Goal: Information Seeking & Learning: Learn about a topic

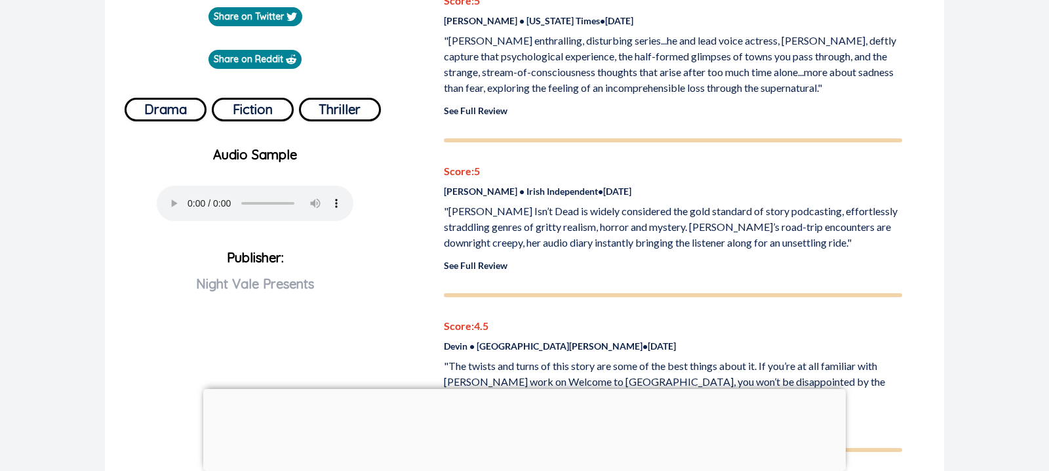
scroll to position [976, 0]
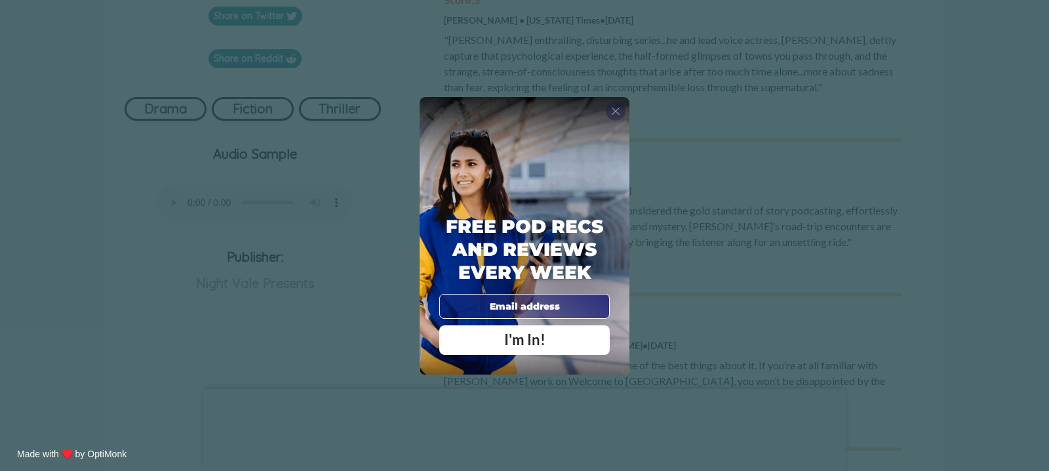
click at [616, 111] on span "X" at bounding box center [615, 110] width 9 height 13
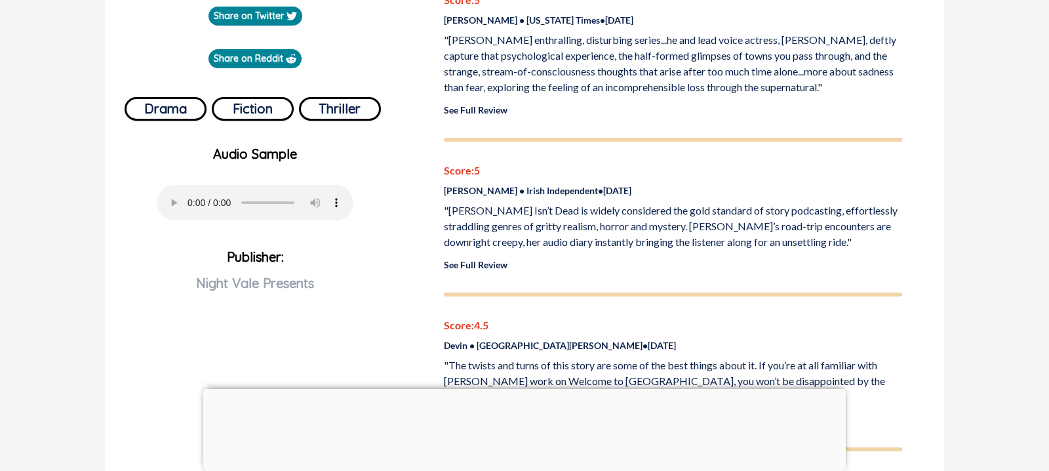
drag, startPoint x: 453, startPoint y: 158, endPoint x: 571, endPoint y: 207, distance: 127.9
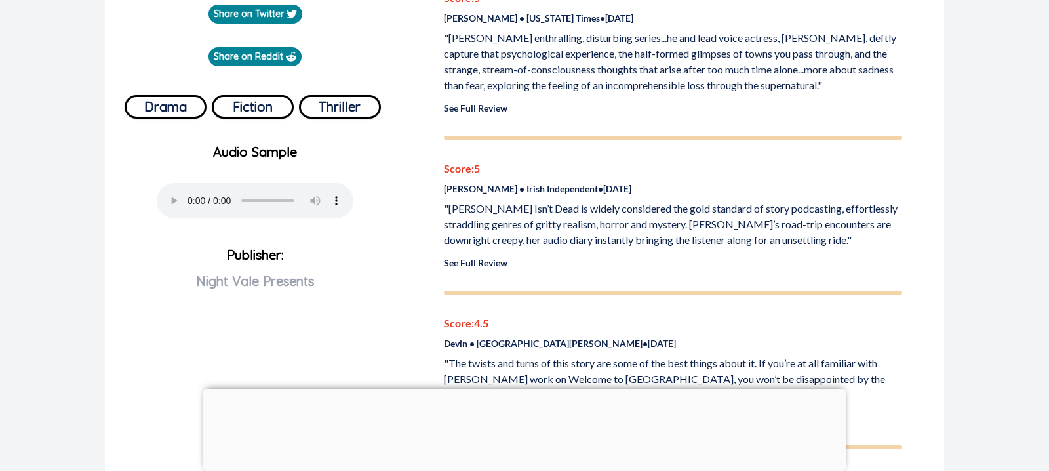
copy p "[PERSON_NAME] Isn't Dead provides a satisfying, meaty story that doesn't overst…"
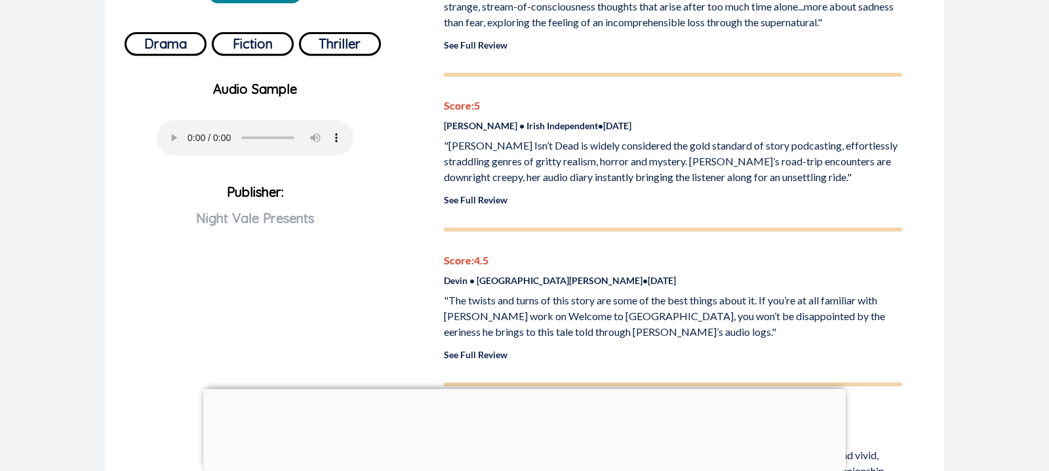
scroll to position [1033, 0]
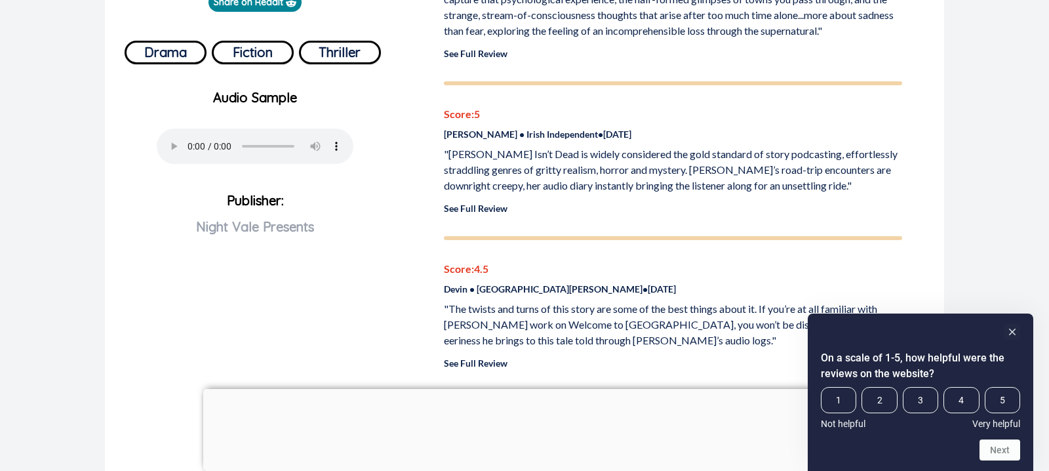
drag, startPoint x: 452, startPoint y: 80, endPoint x: 480, endPoint y: 81, distance: 27.6
copy p "[PERSON_NAME]"
drag, startPoint x: 485, startPoint y: 173, endPoint x: 498, endPoint y: 168, distance: 14.1
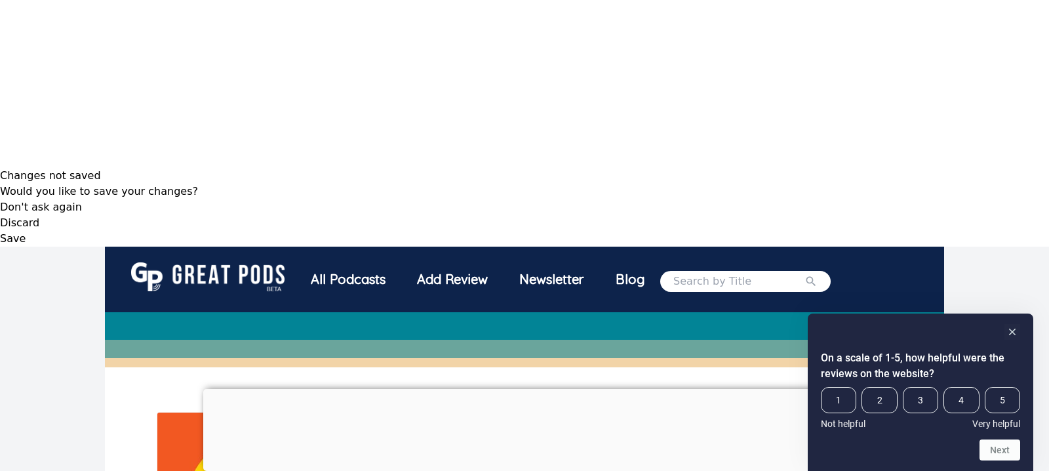
scroll to position [305, 0]
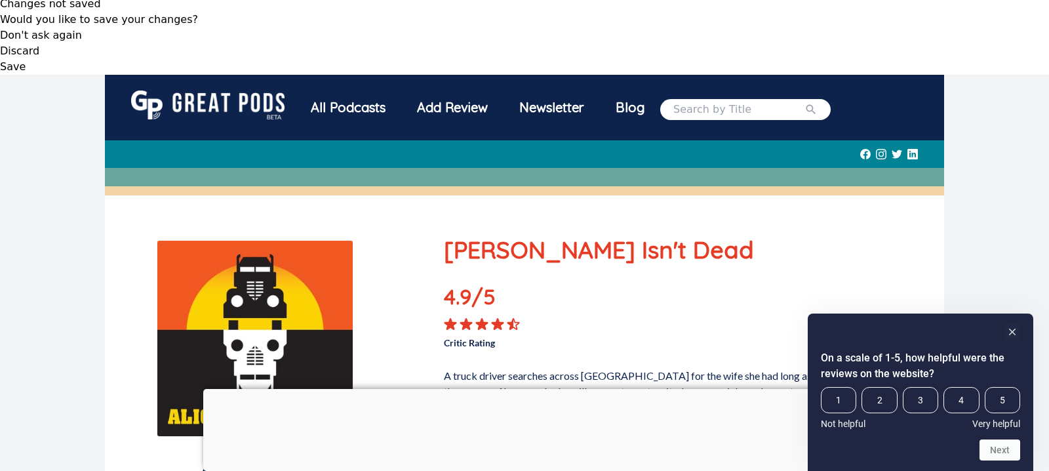
scroll to position [489, 0]
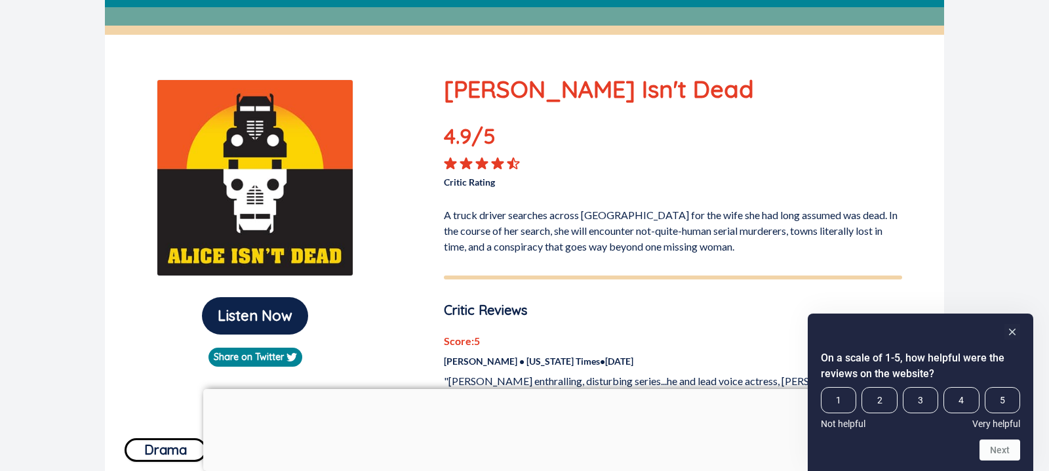
scroll to position [636, 0]
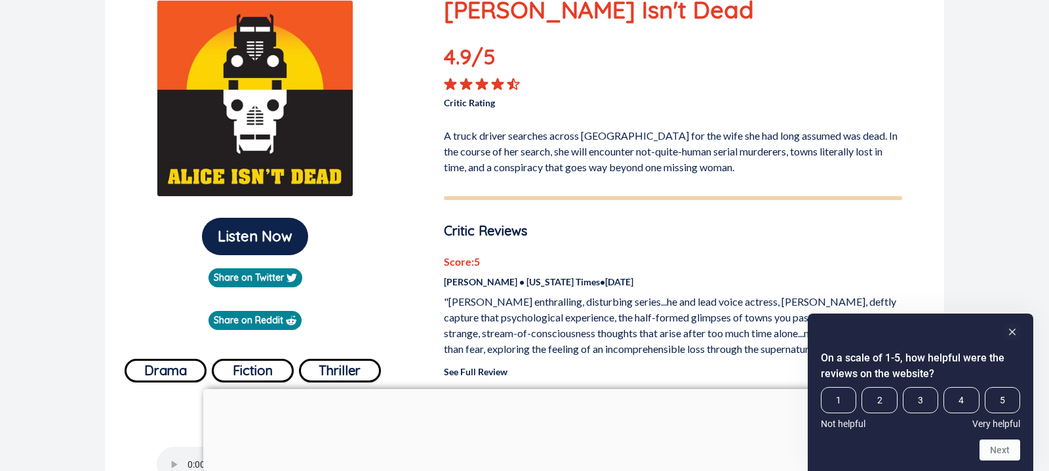
scroll to position [717, 0]
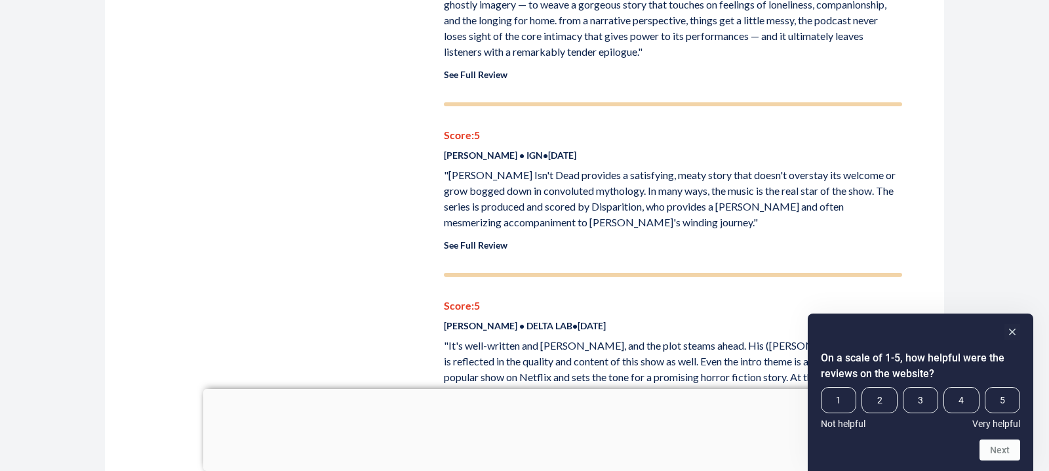
scroll to position [1511, 0]
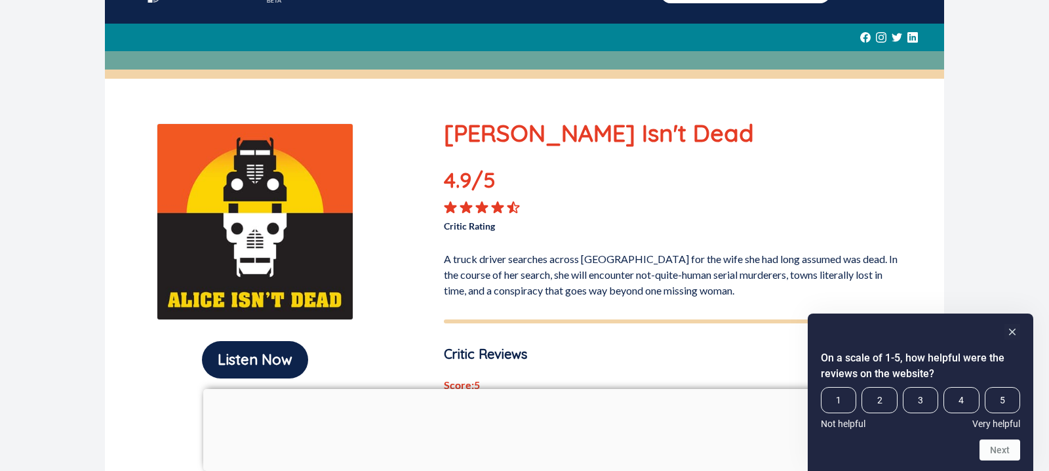
scroll to position [0, 0]
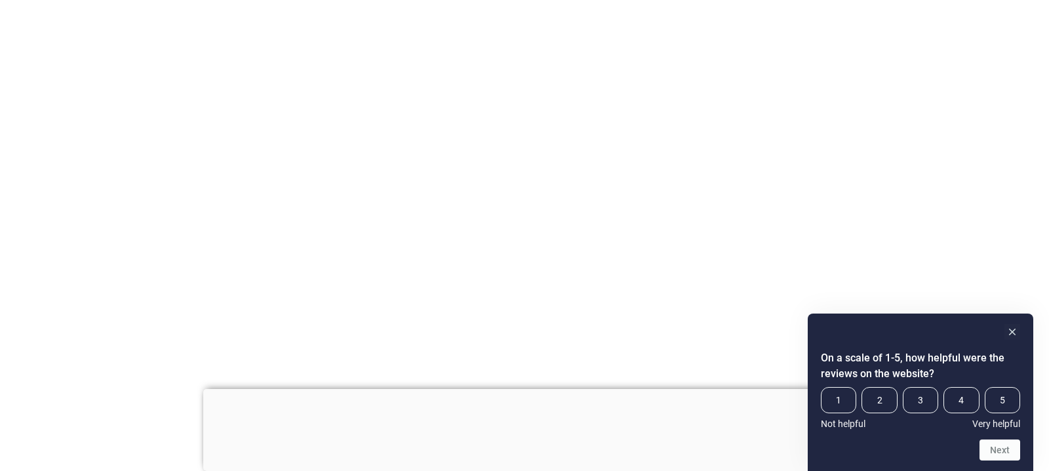
type input "welcome to [GEOGRAPHIC_DATA]"
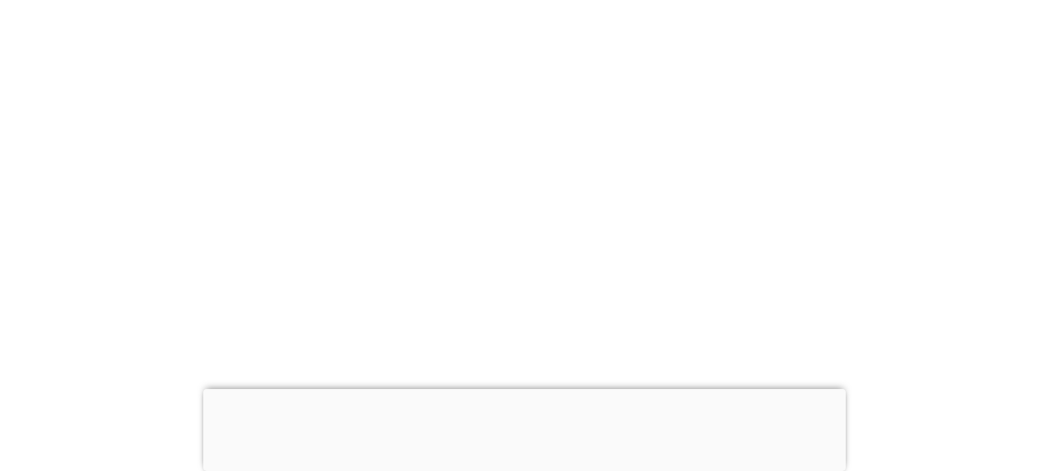
type input "night vale"
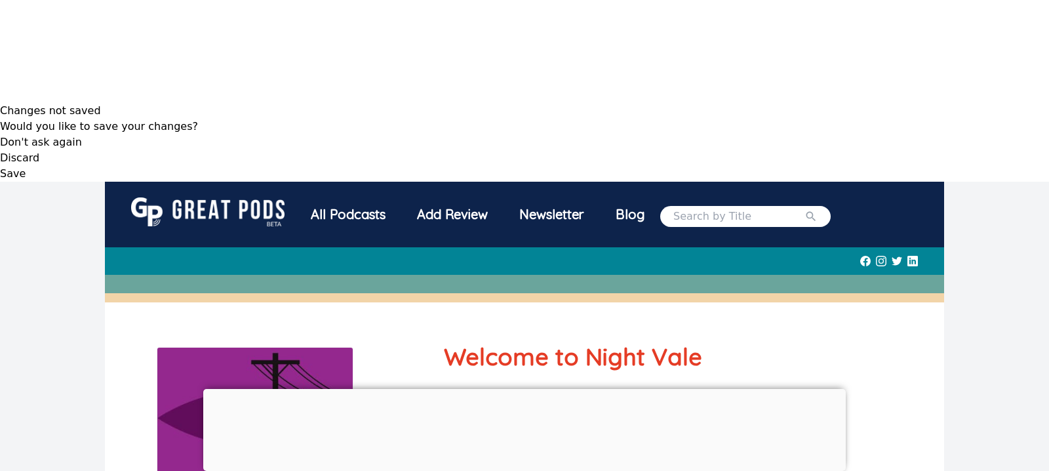
scroll to position [374, 0]
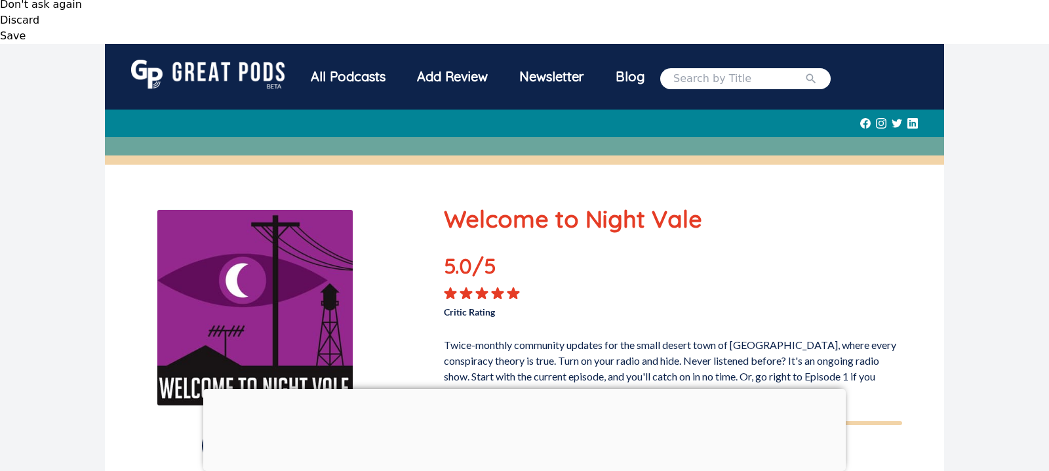
scroll to position [526, 0]
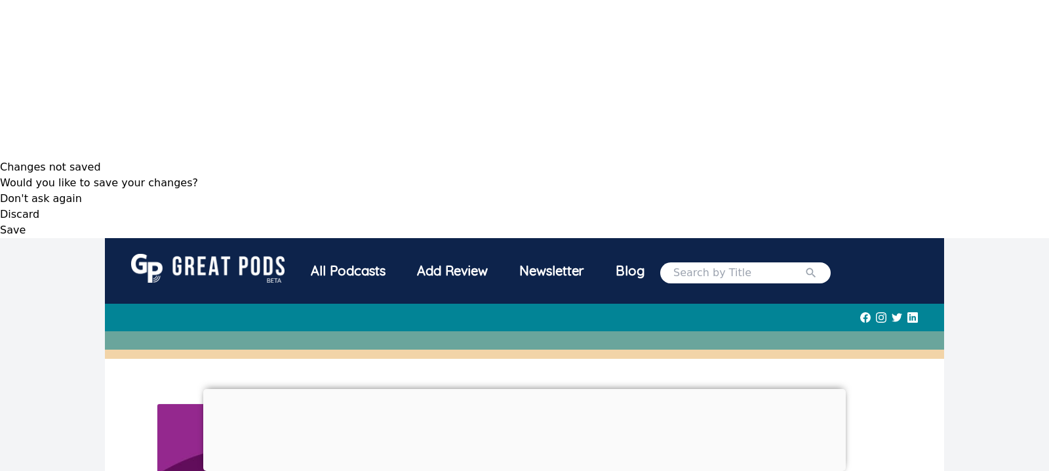
scroll to position [312, 0]
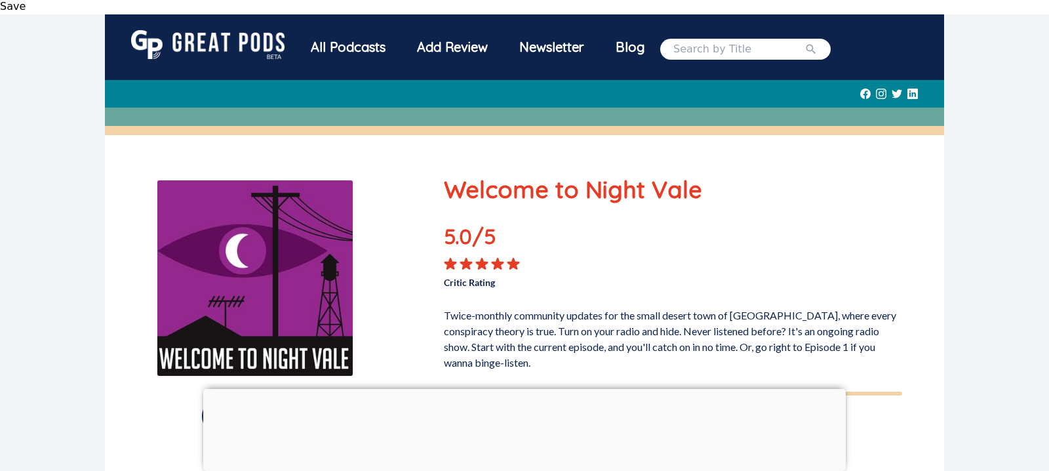
scroll to position [547, 0]
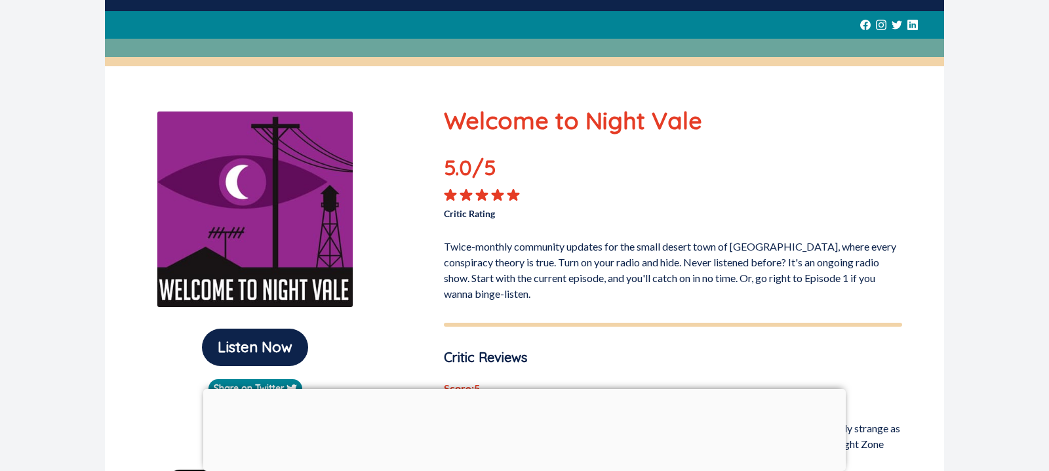
scroll to position [610, 0]
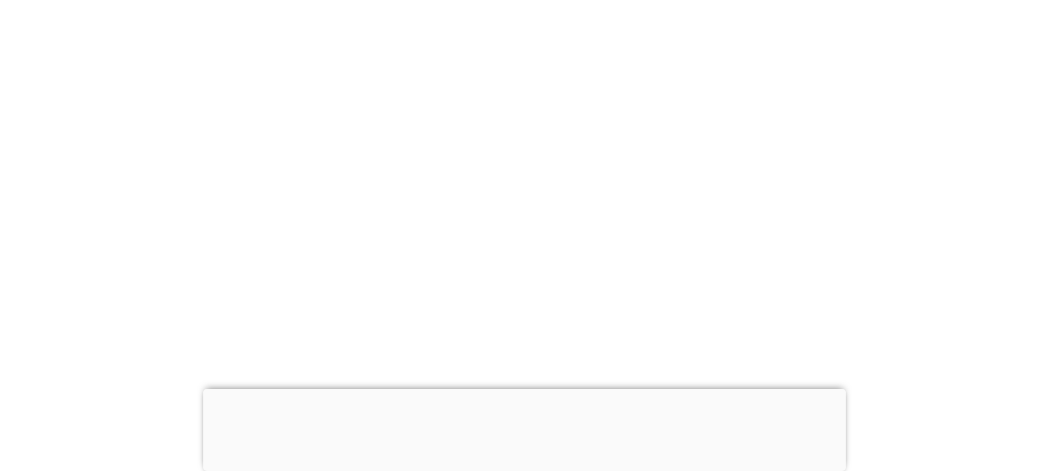
scroll to position [2, 0]
